Goal: Task Accomplishment & Management: Complete application form

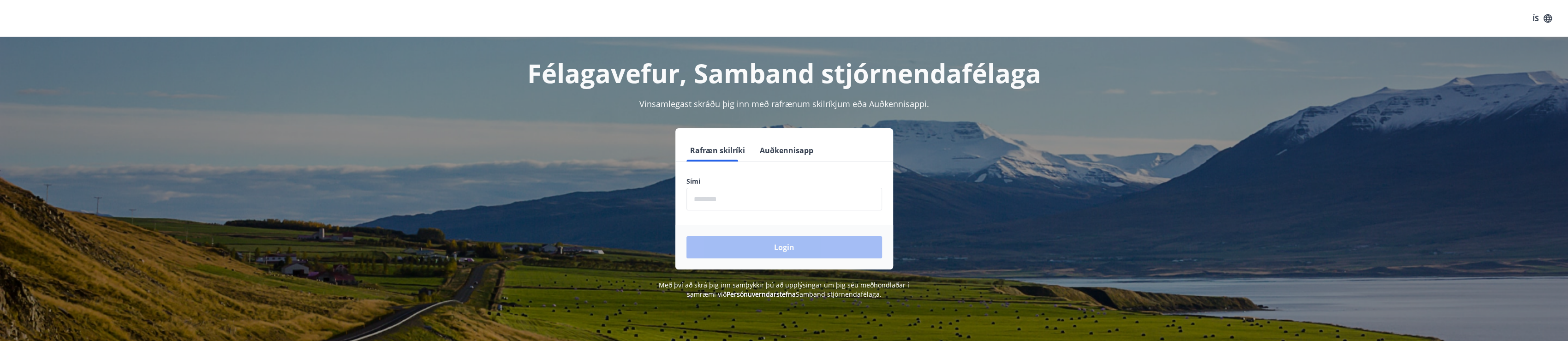
click at [709, 200] on input "phone" at bounding box center [784, 199] width 196 height 22
type input "********"
click at [793, 247] on button "Login" at bounding box center [784, 247] width 196 height 22
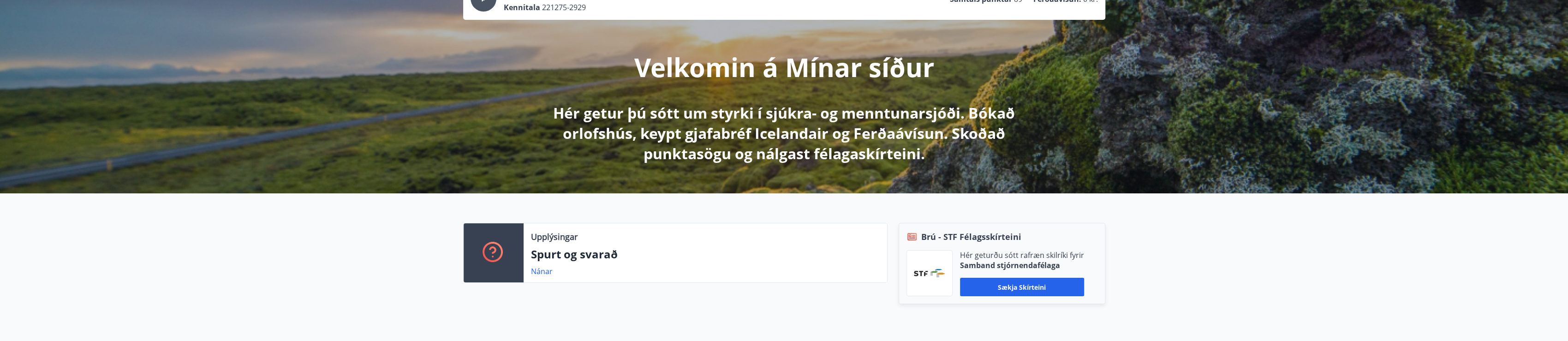
scroll to position [93, 0]
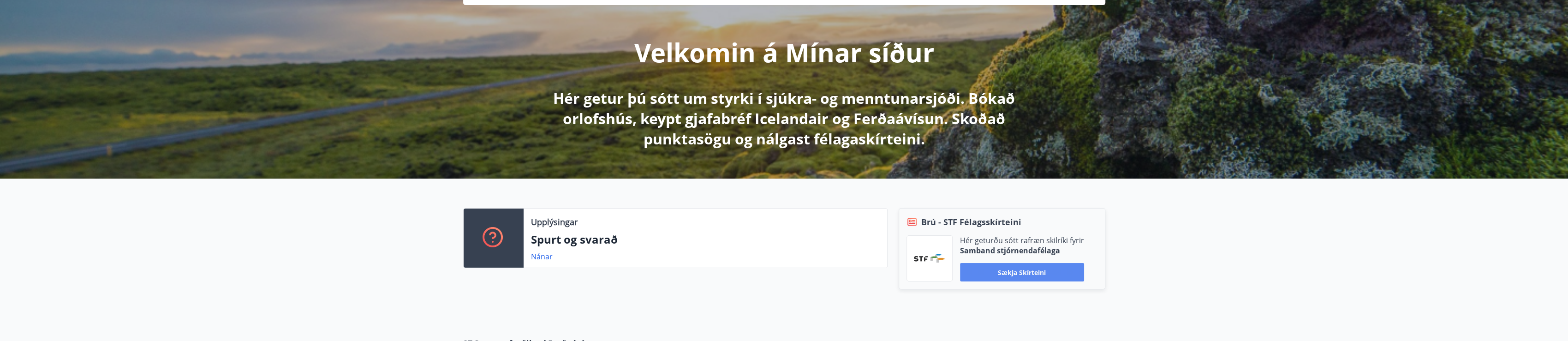
click at [1035, 269] on button "Sækja skírteini" at bounding box center [1021, 272] width 124 height 19
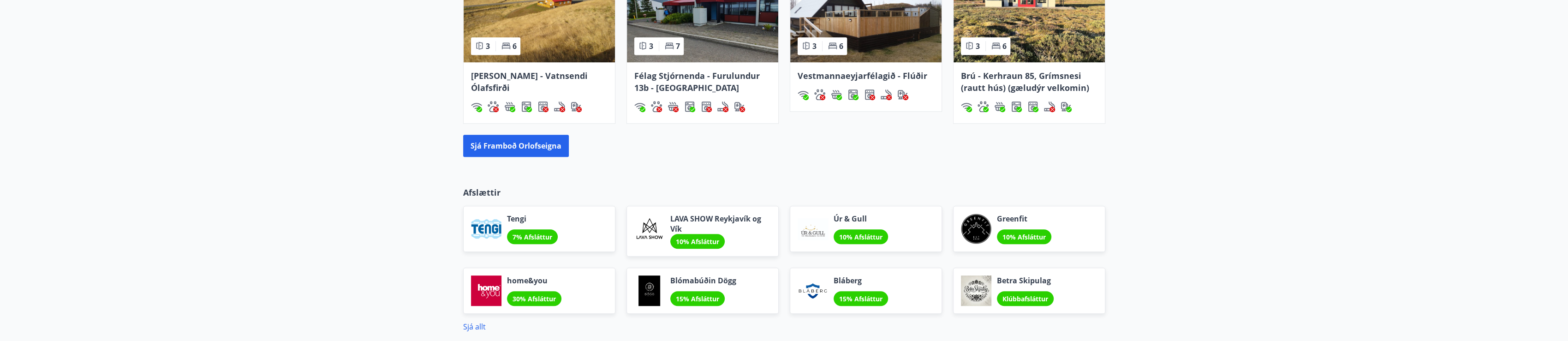
scroll to position [693, 0]
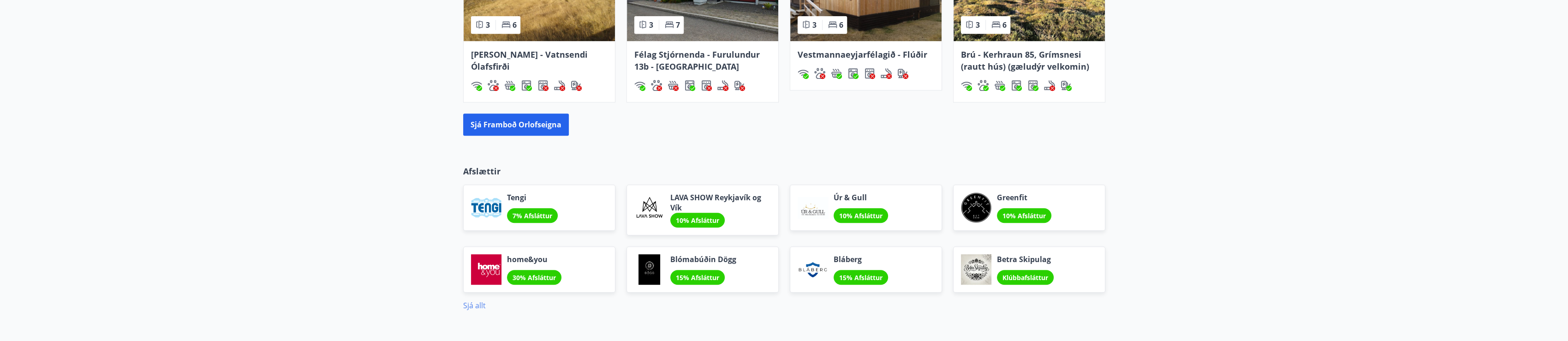
click at [479, 305] on link "Sjá allt" at bounding box center [474, 306] width 22 height 10
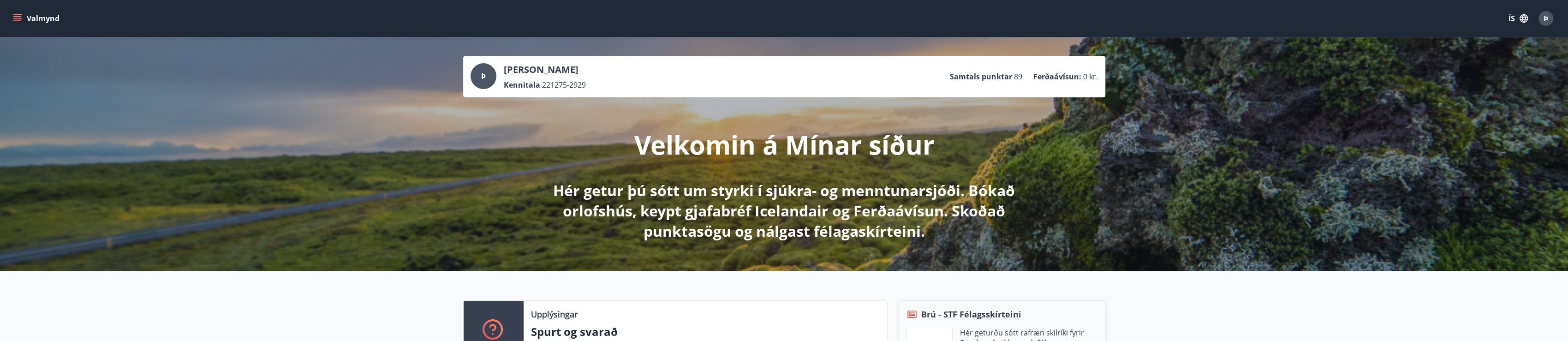
click at [19, 19] on icon "menu" at bounding box center [18, 18] width 10 height 1
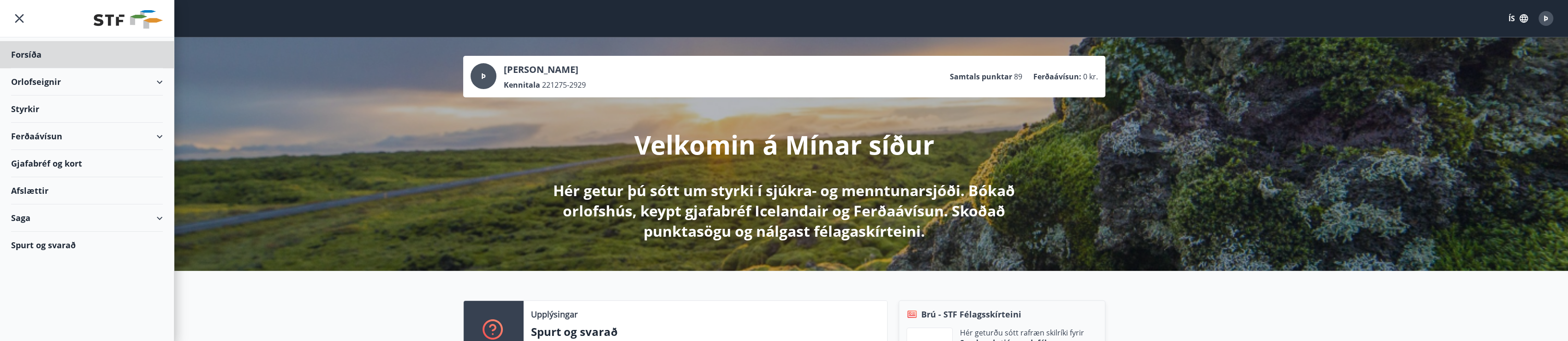
click at [32, 110] on div "Styrkir" at bounding box center [86, 109] width 152 height 27
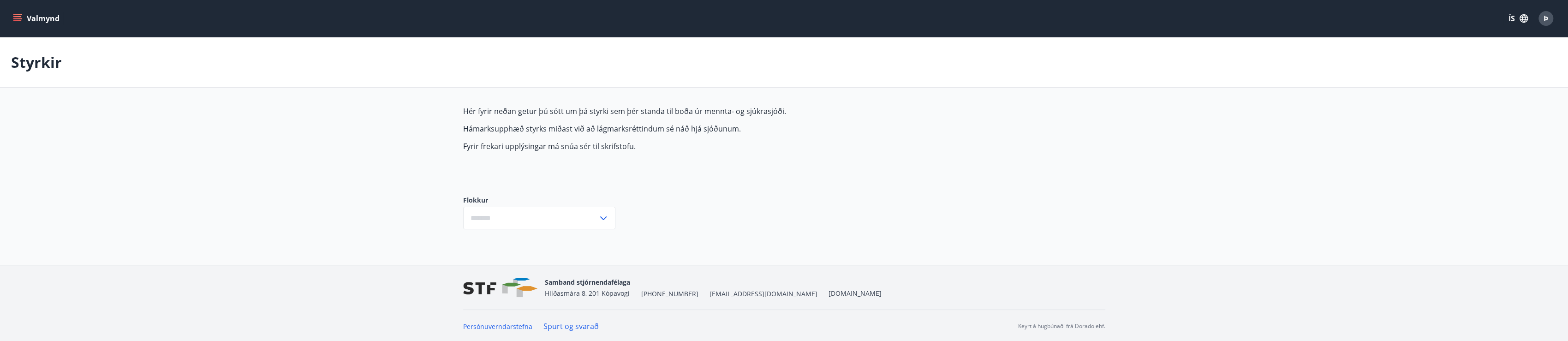
type input "***"
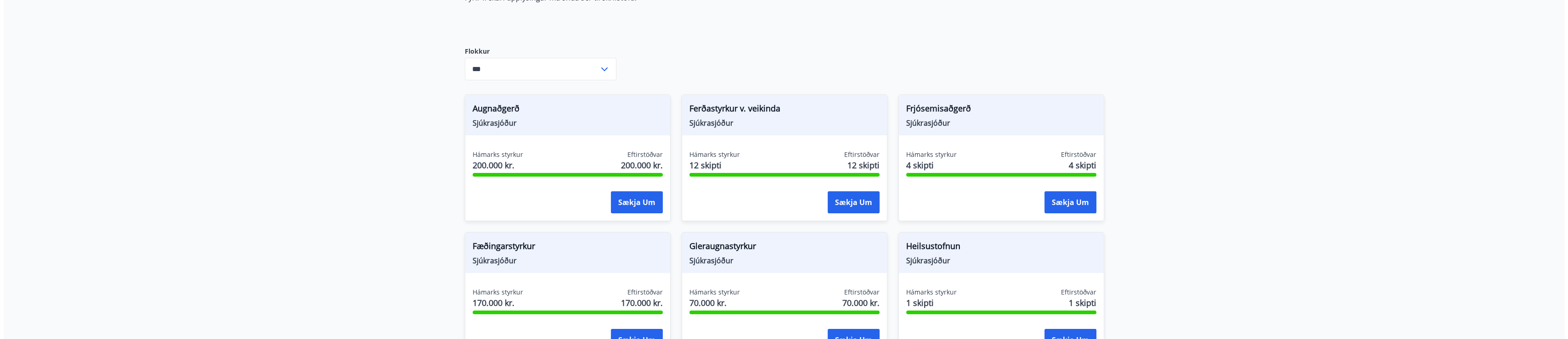
scroll to position [183, 0]
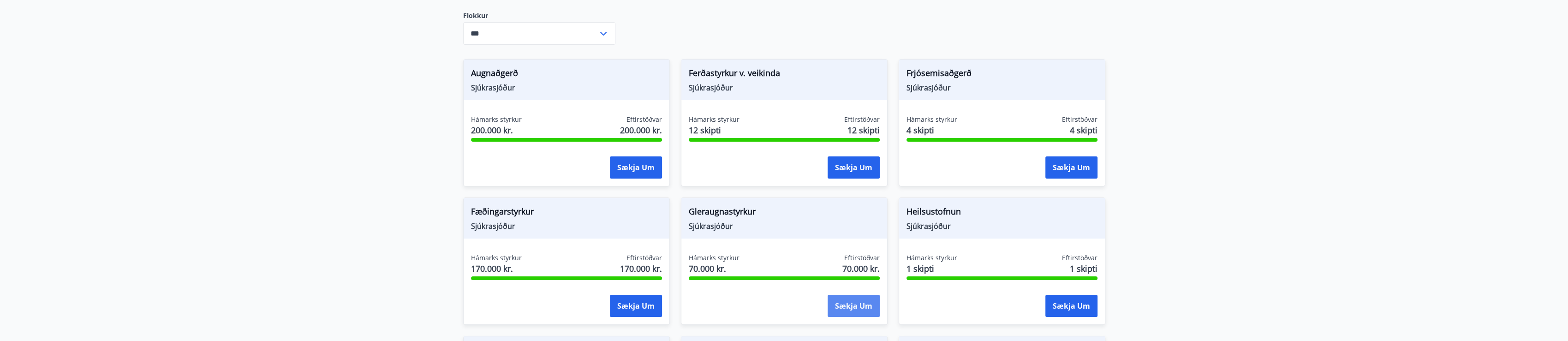
click at [863, 308] on button "Sækja um" at bounding box center [854, 306] width 52 height 22
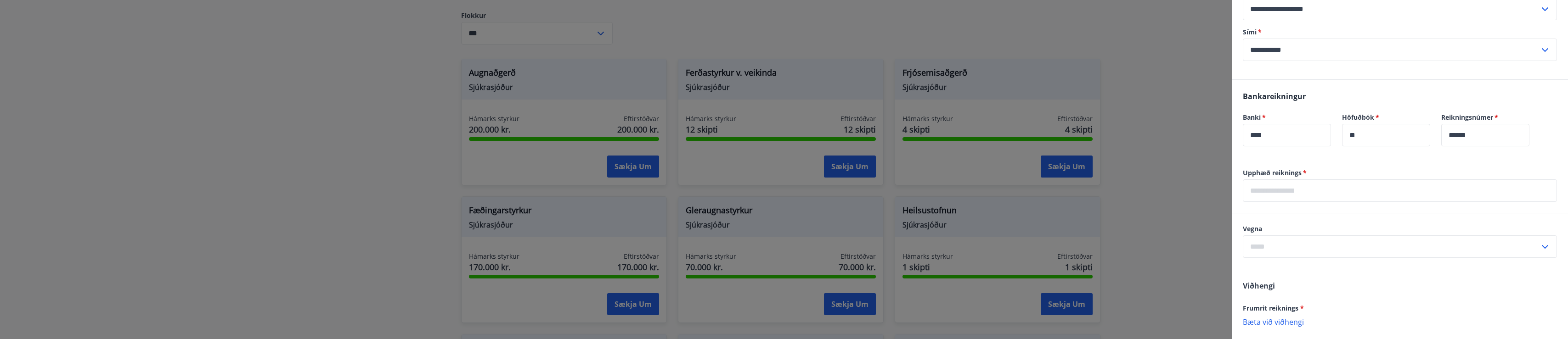
click at [1301, 189] on input "text" at bounding box center [1399, 190] width 314 height 22
type input "******"
click at [1309, 242] on input "text" at bounding box center [1391, 246] width 297 height 22
click at [1282, 267] on li "Gleraugu" at bounding box center [1400, 266] width 313 height 17
type input "********"
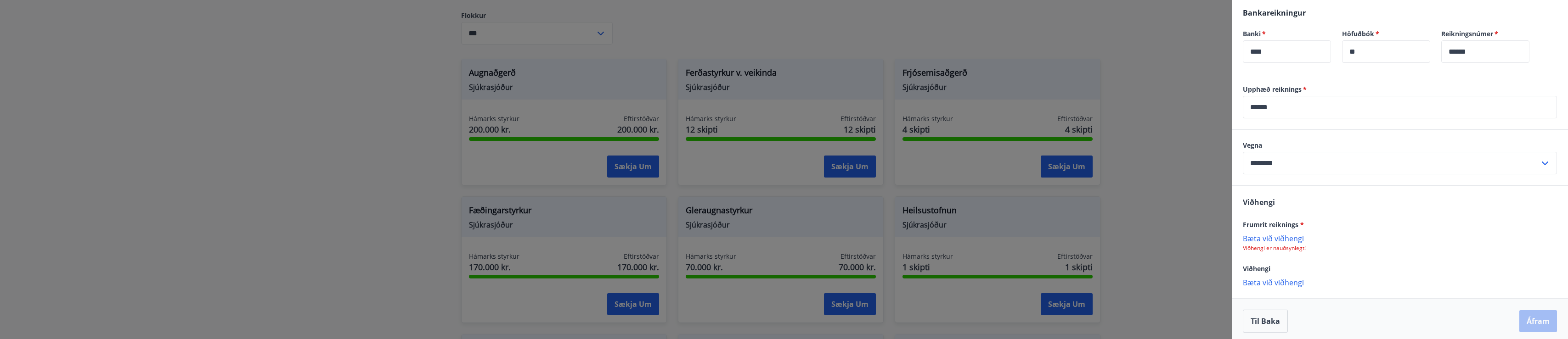
scroll to position [271, 0]
click at [1271, 232] on p "Bæta við viðhengi" at bounding box center [1399, 235] width 314 height 9
click at [1299, 241] on p "20251006114544589.pdf" at bounding box center [1289, 239] width 84 height 11
click at [1286, 278] on p "Bæta við viðhengi" at bounding box center [1399, 278] width 314 height 9
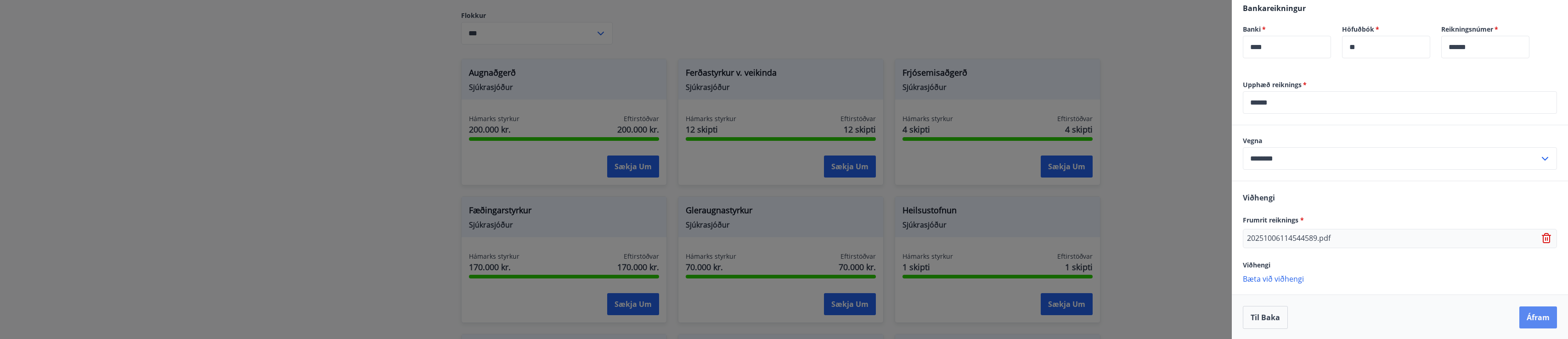
click at [1530, 311] on button "Áfram" at bounding box center [1538, 318] width 38 height 22
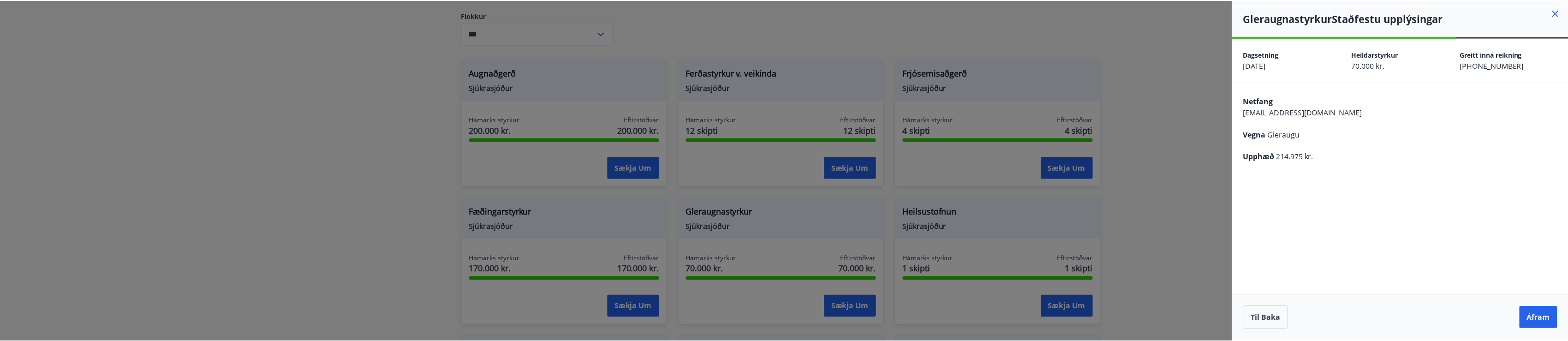
scroll to position [0, 0]
click at [1550, 317] on button "Áfram" at bounding box center [1545, 317] width 38 height 22
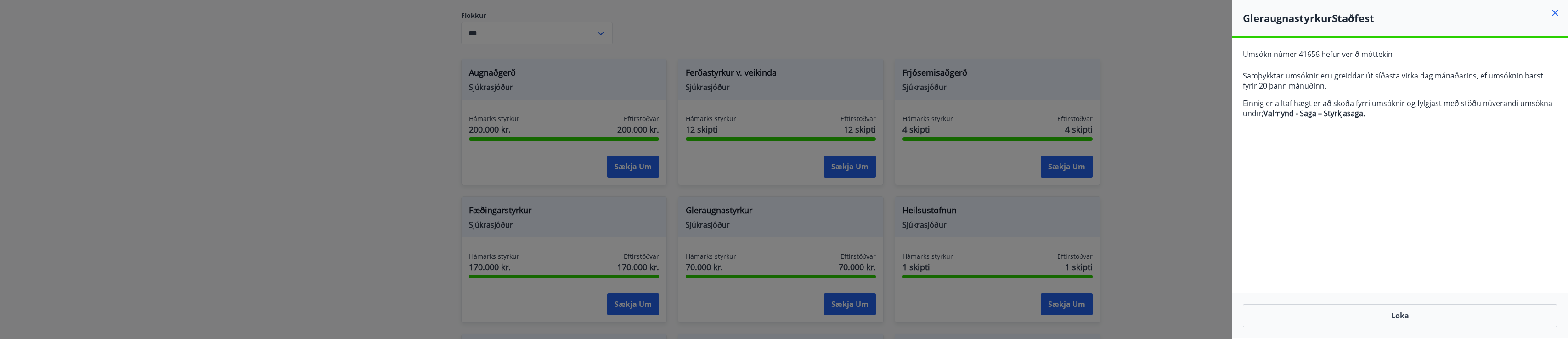
click at [377, 156] on div at bounding box center [784, 170] width 1568 height 339
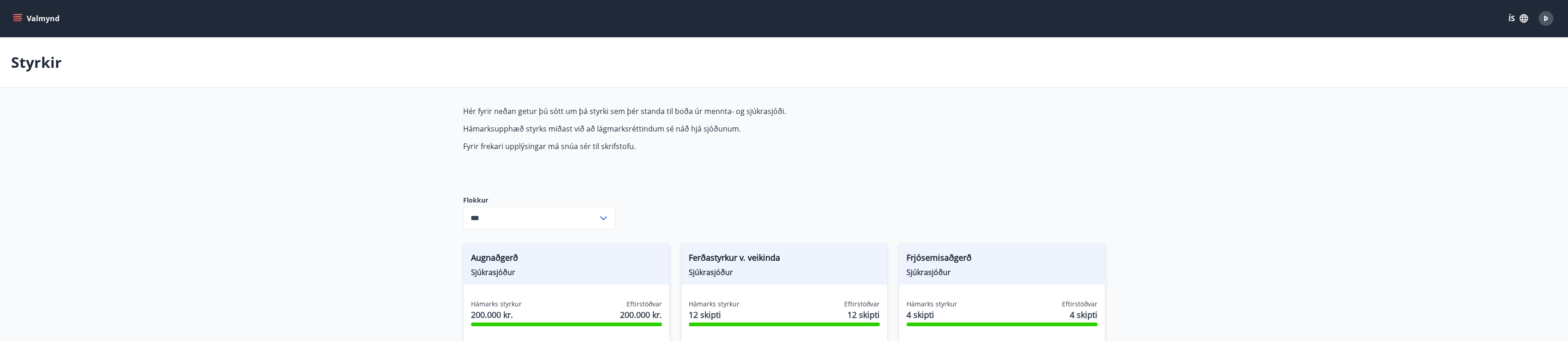
click at [21, 15] on icon "menu" at bounding box center [18, 19] width 9 height 9
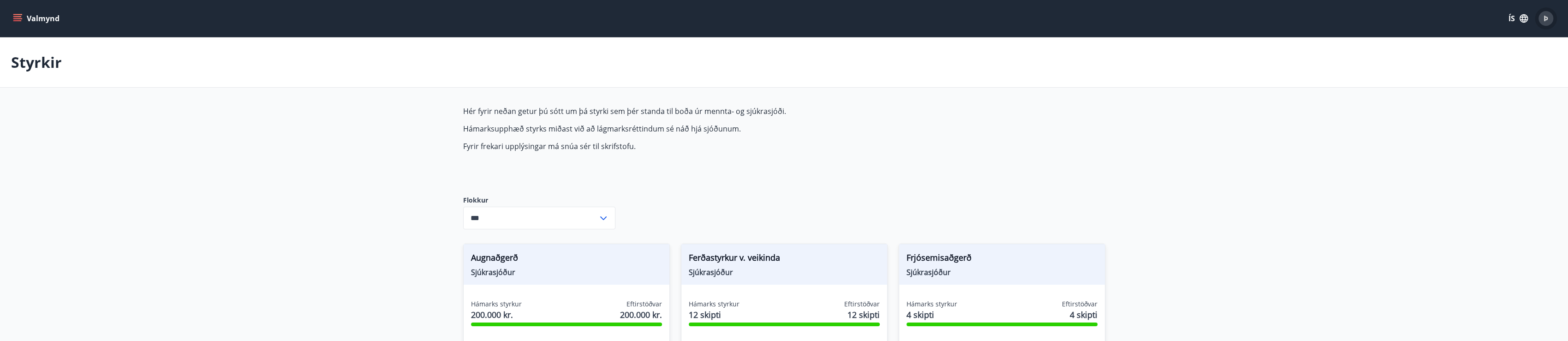
click at [1544, 18] on span "Þ" at bounding box center [1546, 18] width 5 height 10
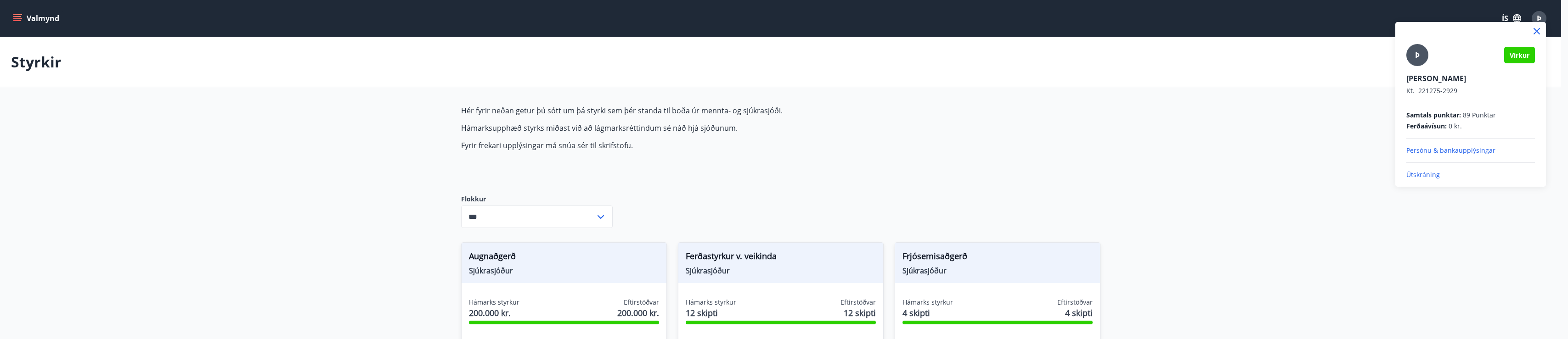
click at [1428, 174] on p "Útskráning" at bounding box center [1471, 175] width 129 height 9
